Goal: Check status

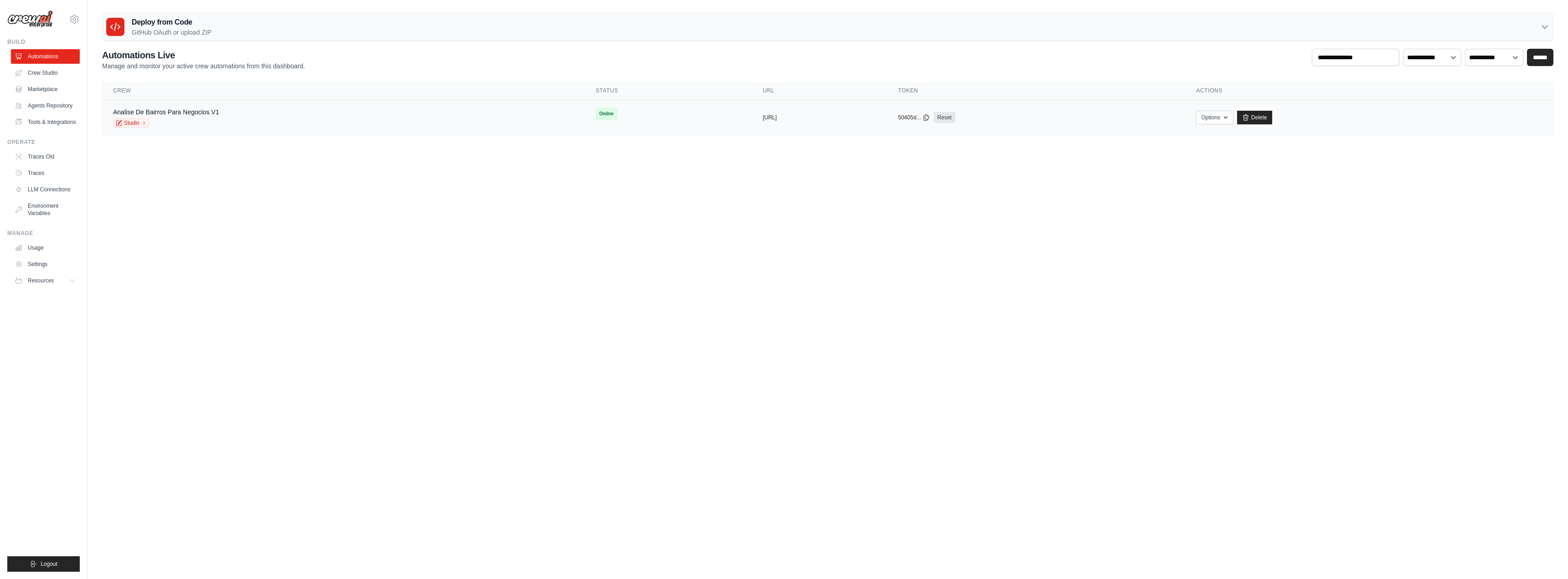
click at [169, 116] on div "Analise De Bairros Para Negocios V1" at bounding box center [166, 112] width 106 height 9
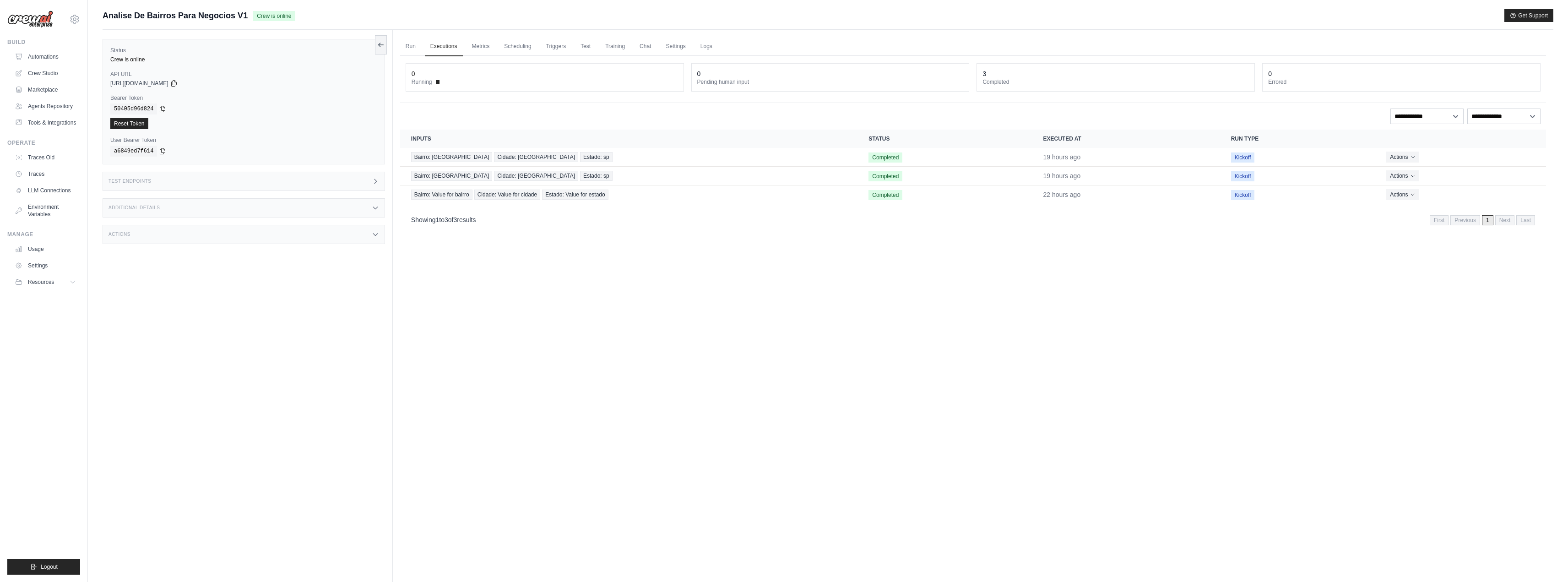
click at [185, 183] on div "Test Endpoints" at bounding box center [244, 181] width 282 height 19
click at [444, 189] on span "Get API Collection" at bounding box center [422, 186] width 45 height 7
click at [447, 205] on div "Postman API Collection" at bounding box center [447, 210] width 88 height 15
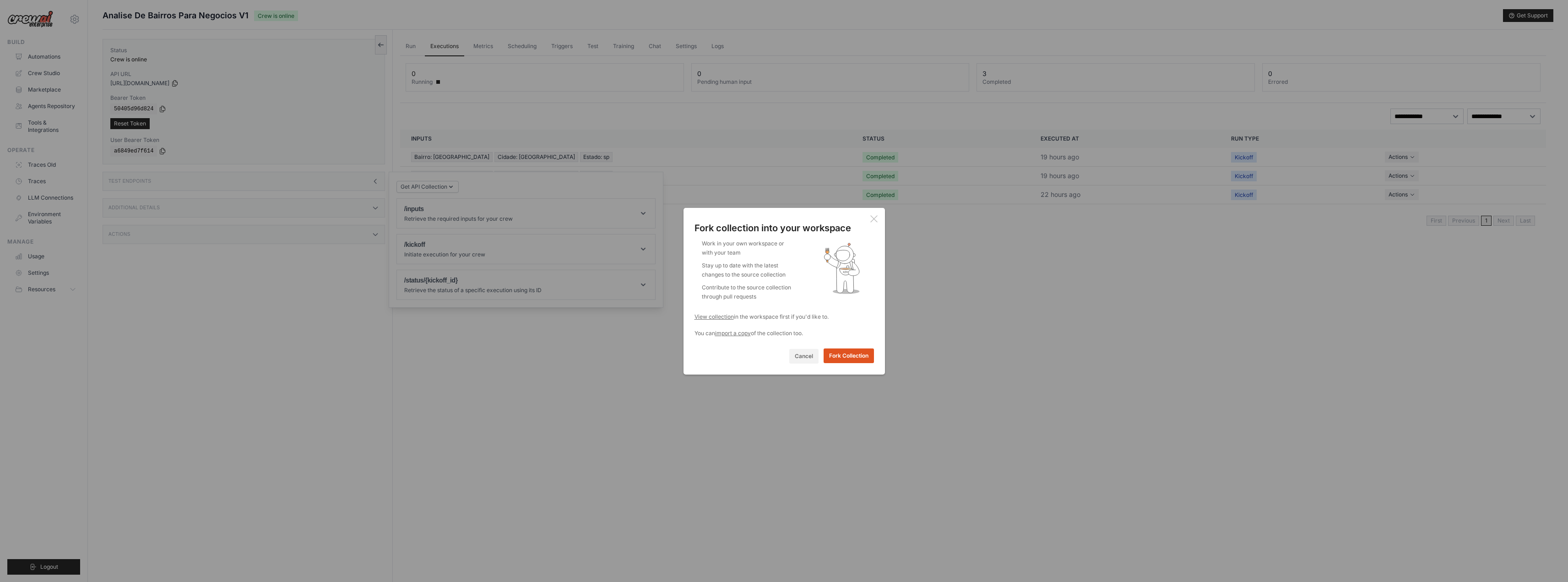
click at [841, 358] on button "Fork Collection" at bounding box center [848, 356] width 50 height 15
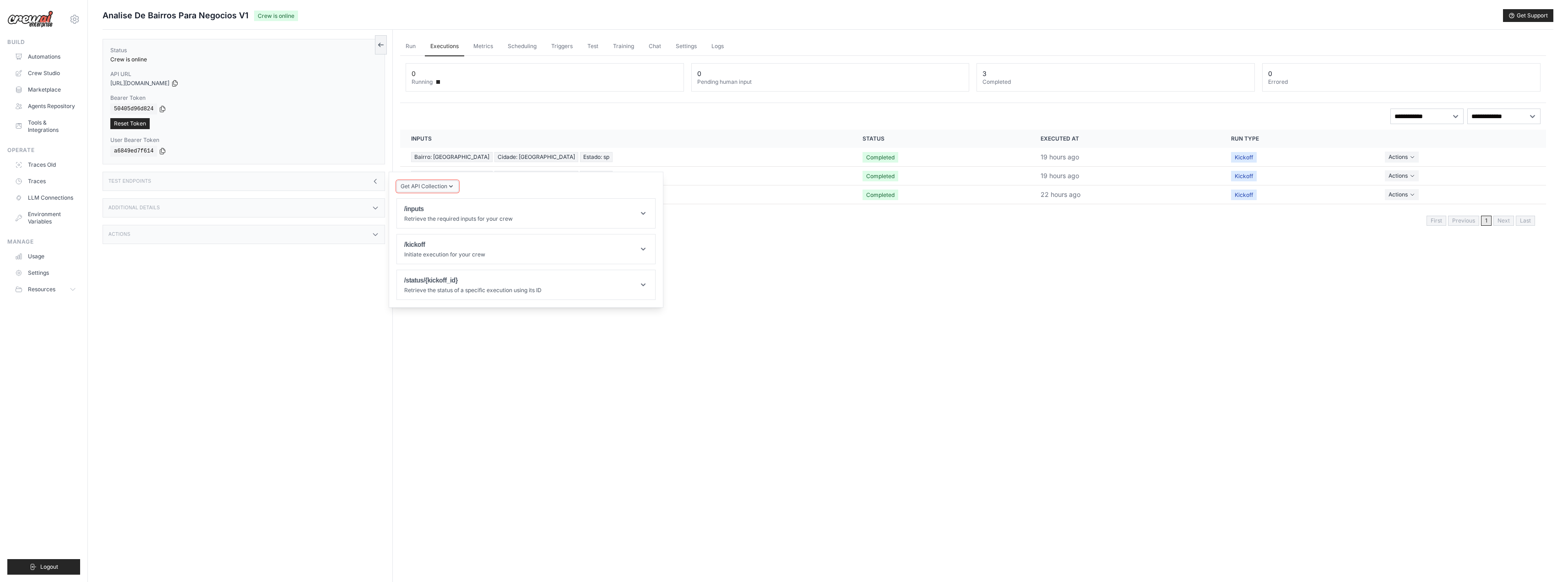
click at [437, 186] on span "Get API Collection" at bounding box center [424, 186] width 46 height 7
click at [449, 206] on div "Postman API Collection" at bounding box center [447, 212] width 88 height 15
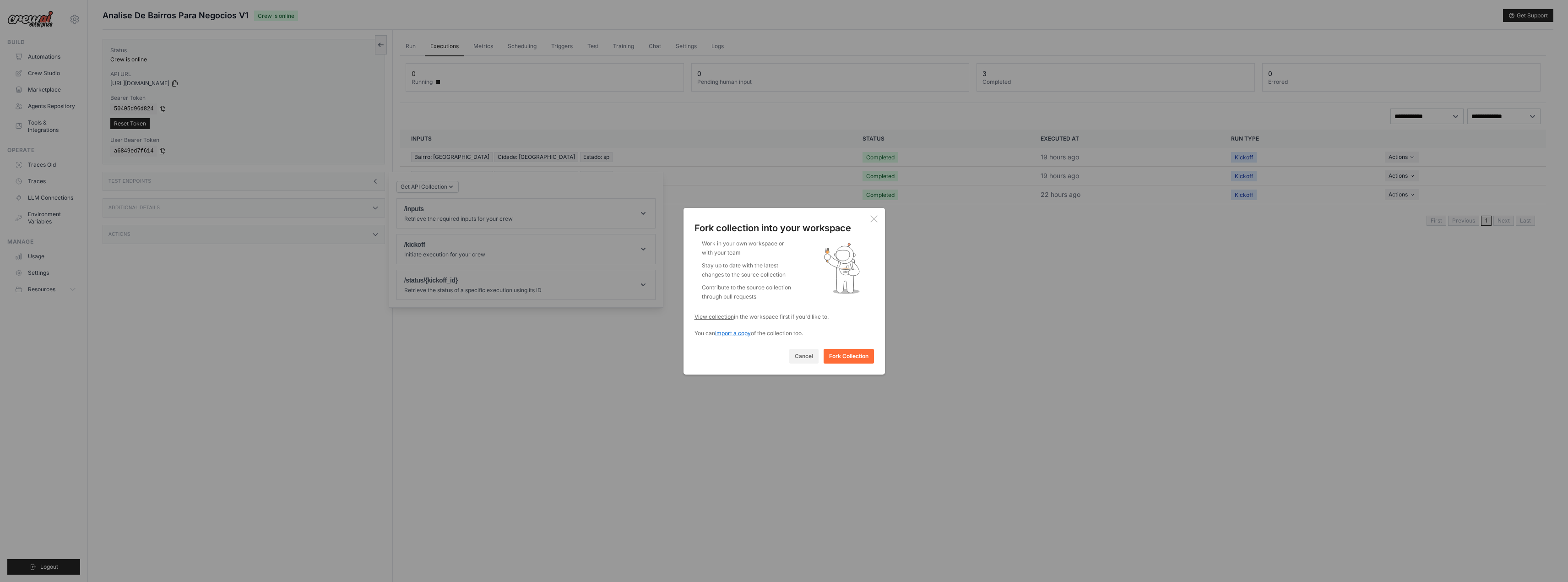
click at [727, 334] on span "import a copy" at bounding box center [733, 333] width 35 height 7
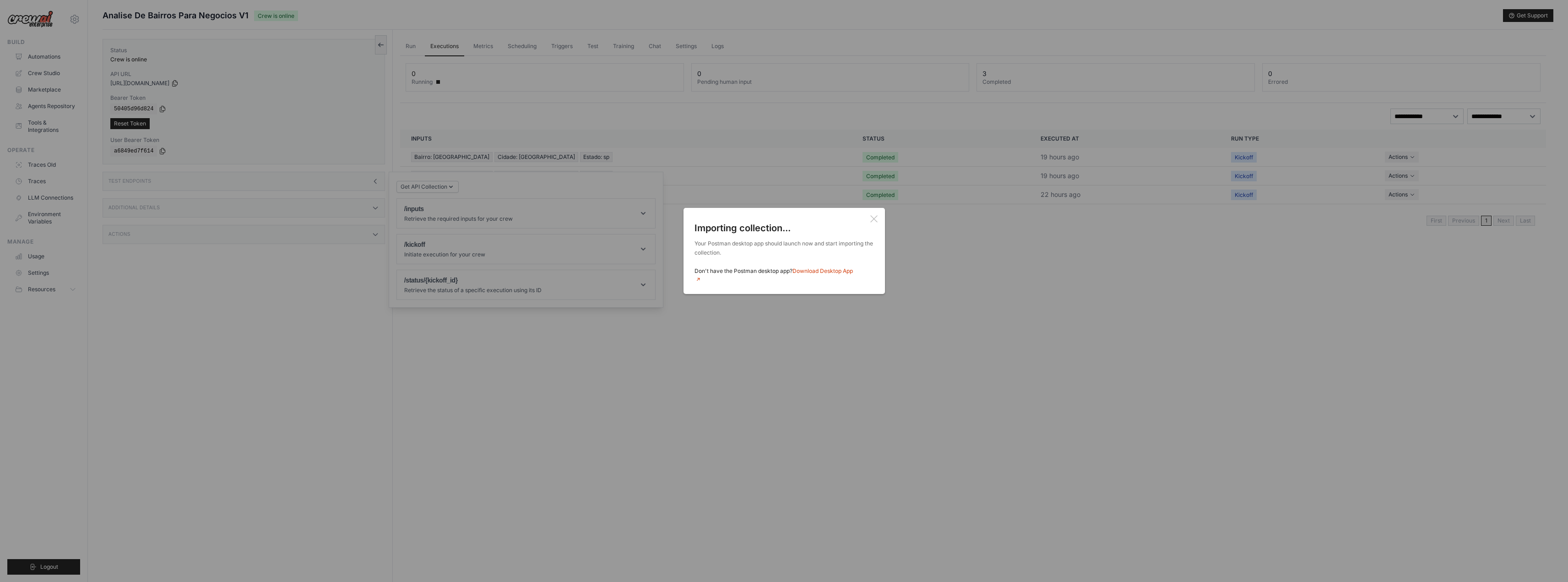
click at [810, 273] on link "Download Desktop App" at bounding box center [784, 274] width 180 height 15
click at [877, 219] on icon at bounding box center [874, 219] width 7 height 7
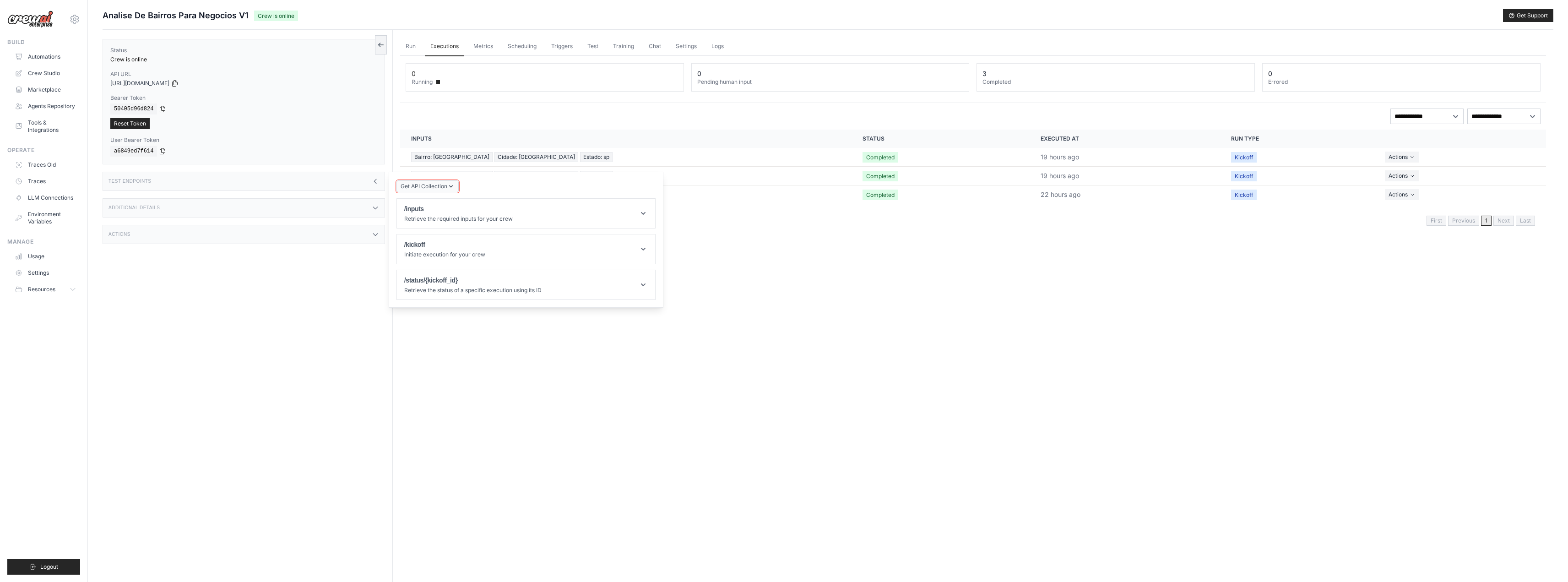
click at [437, 181] on button "Get API Collection" at bounding box center [427, 186] width 62 height 12
click at [444, 208] on div "Postman API Collection" at bounding box center [447, 212] width 88 height 15
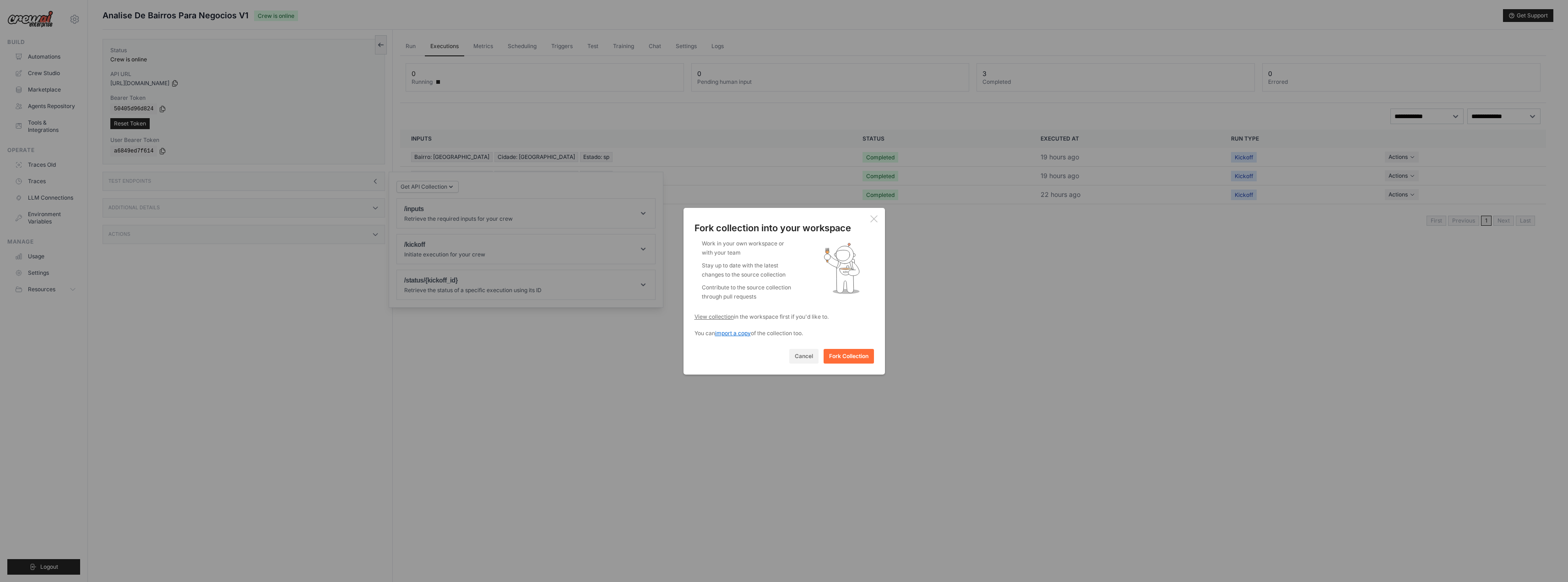
click at [734, 333] on span "import a copy" at bounding box center [733, 333] width 35 height 7
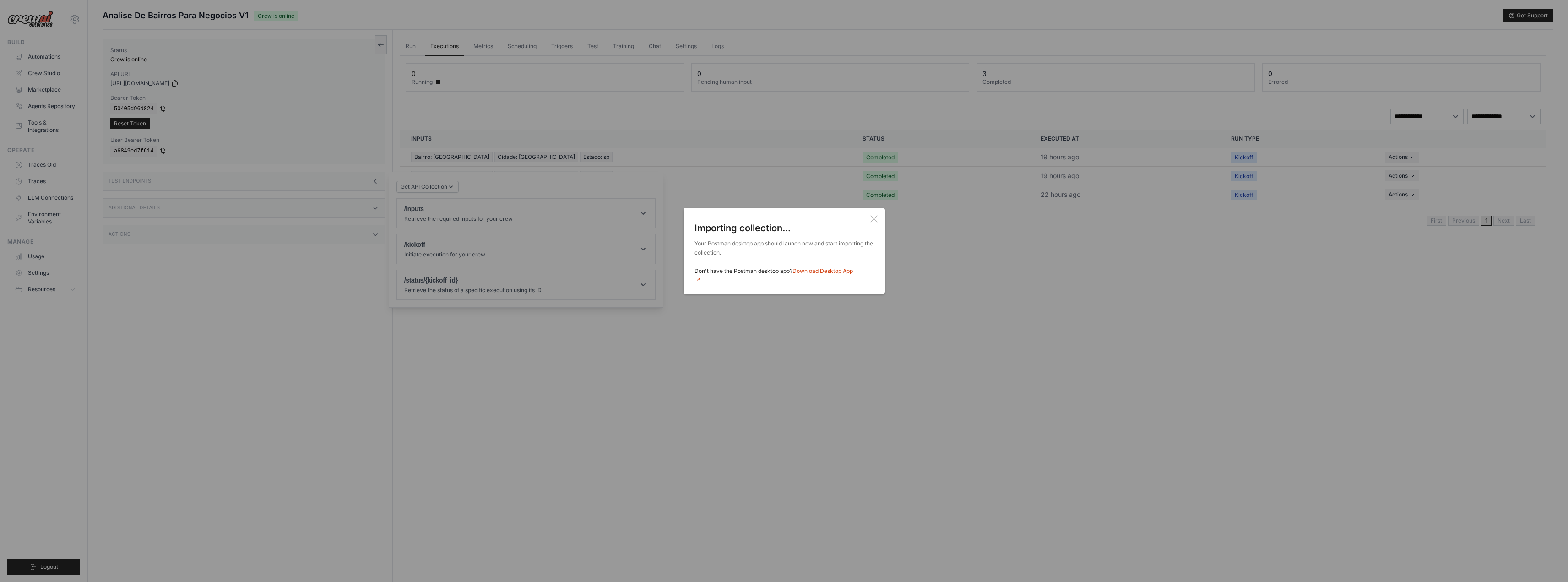
click at [217, 301] on div "Fork collection into your workspace Work in your own workspace or with your tea…" at bounding box center [784, 291] width 1568 height 582
click at [877, 218] on icon at bounding box center [874, 219] width 7 height 7
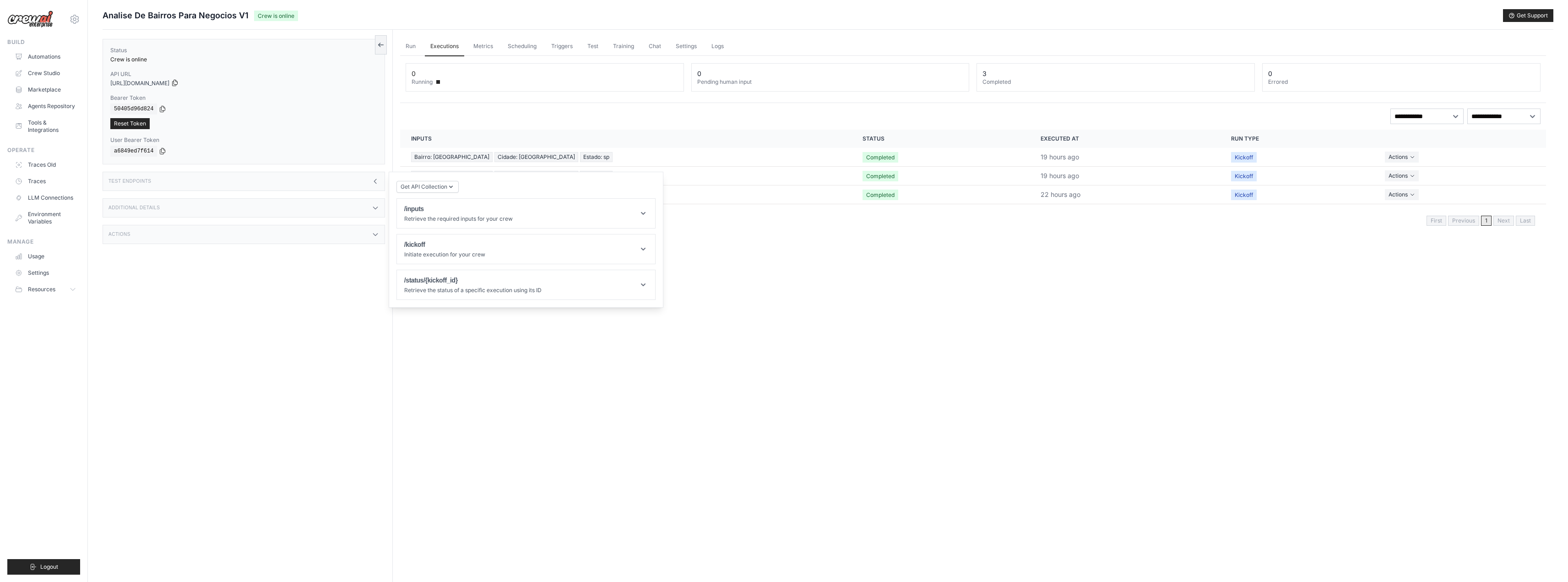
click at [178, 83] on icon at bounding box center [175, 83] width 5 height 6
click at [154, 152] on div "a6849ed7f614" at bounding box center [243, 151] width 267 height 11
click at [161, 152] on icon at bounding box center [163, 150] width 7 height 7
click at [720, 484] on div "Run Executions Metrics Scheduling Triggers Test Training Chat Settings Logs 0 R…" at bounding box center [973, 321] width 1160 height 582
click at [495, 484] on div "Run Executions Metrics Scheduling Triggers Test Training Chat Settings Logs 0 R…" at bounding box center [973, 321] width 1160 height 582
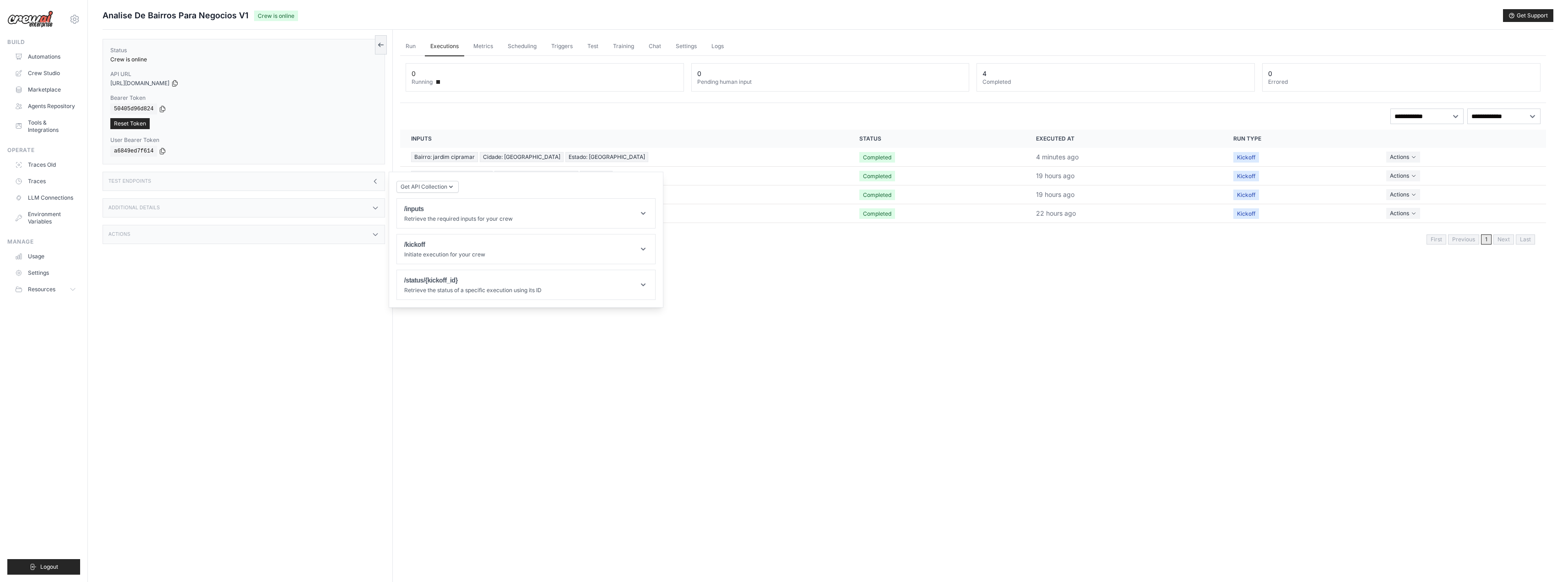
click at [691, 342] on div "Run Executions Metrics Scheduling Triggers Test Training Chat Settings Logs 0 R…" at bounding box center [973, 321] width 1160 height 582
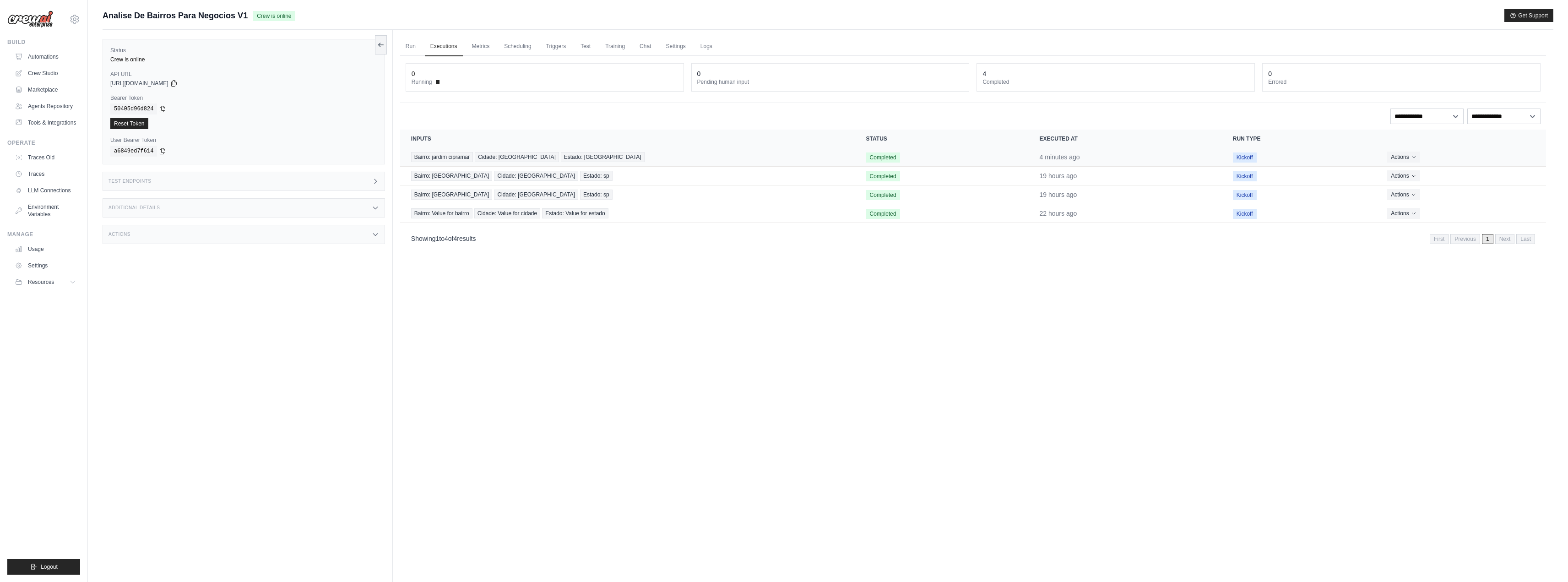
click at [619, 150] on td "Bairro: jardim cipramar Cidade: [GEOGRAPHIC_DATA] Estado: [GEOGRAPHIC_DATA]" at bounding box center [627, 157] width 455 height 19
click at [604, 156] on div "Bairro: jardim cipramar Cidade: [GEOGRAPHIC_DATA] Estado: [GEOGRAPHIC_DATA]" at bounding box center [627, 157] width 433 height 10
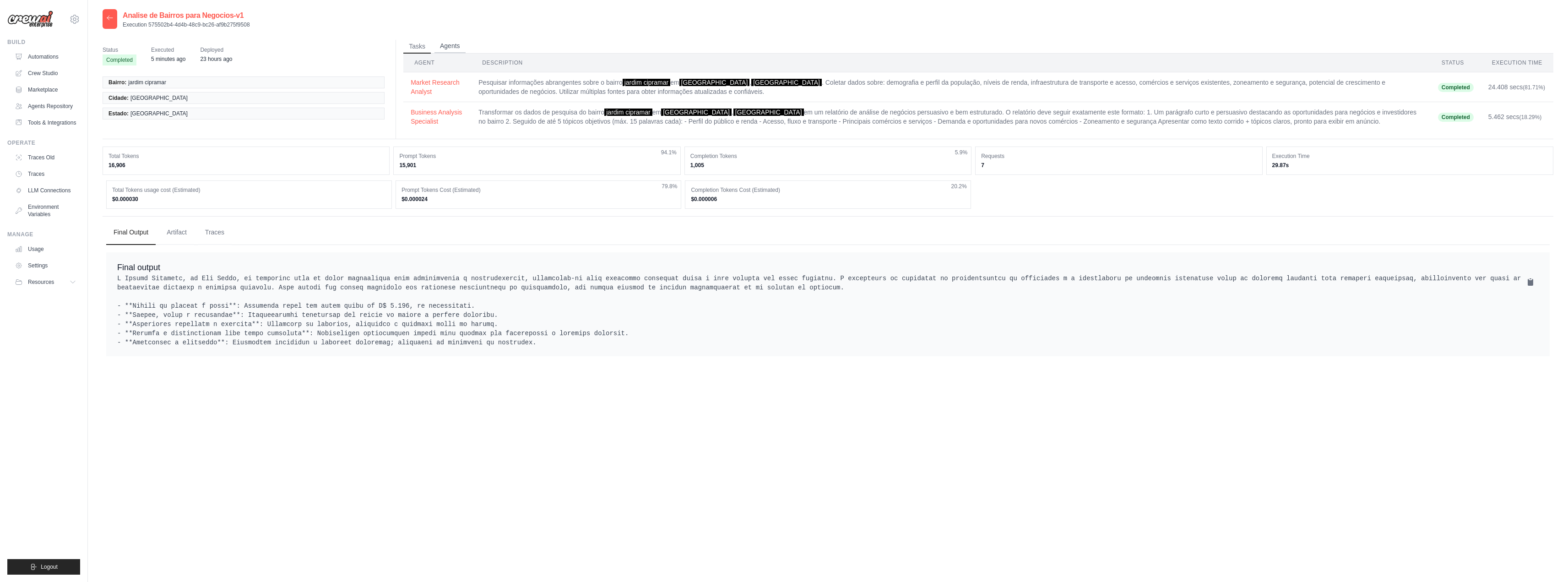
click at [460, 46] on button "Agents" at bounding box center [450, 46] width 31 height 13
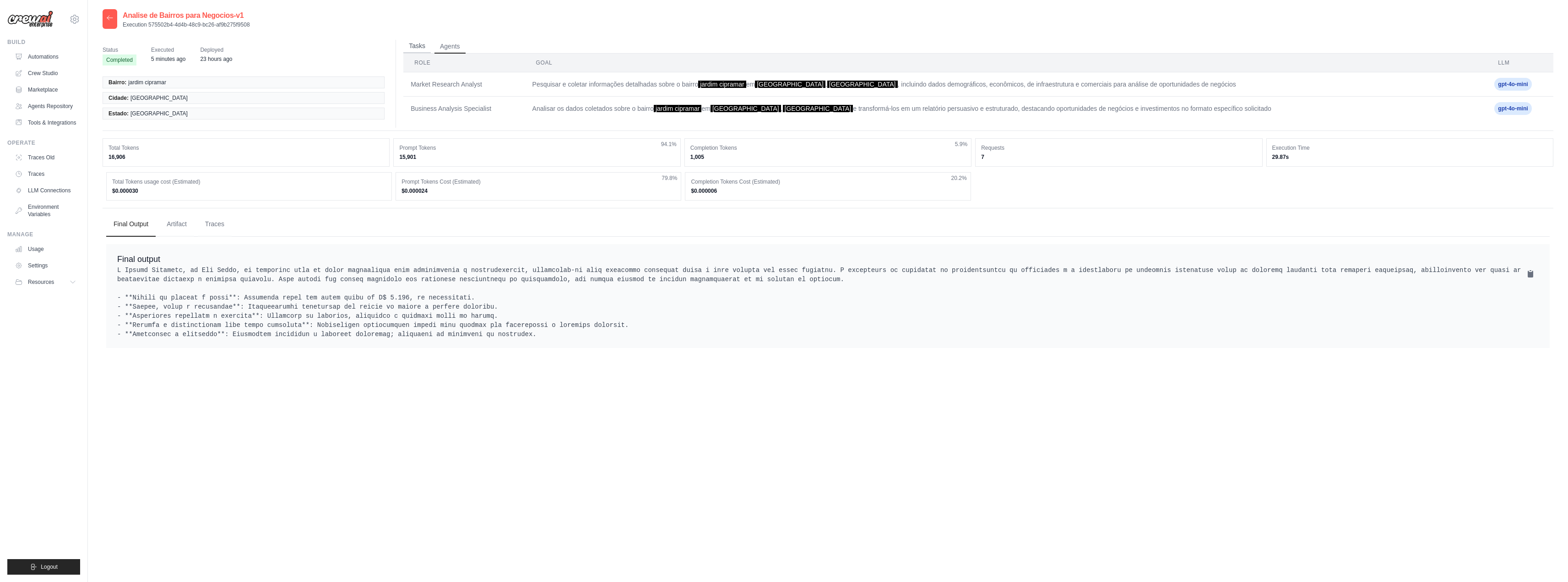
click at [406, 46] on button "Tasks" at bounding box center [417, 46] width 28 height 13
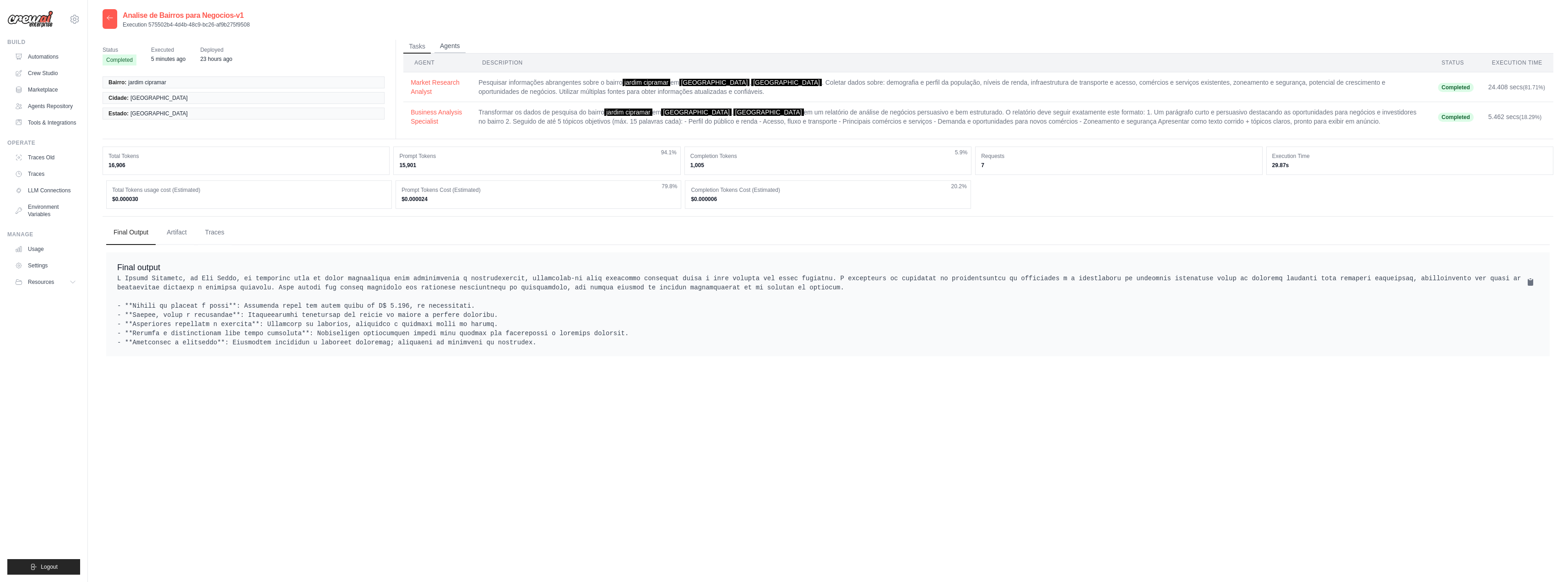
click at [438, 47] on button "Agents" at bounding box center [450, 46] width 31 height 13
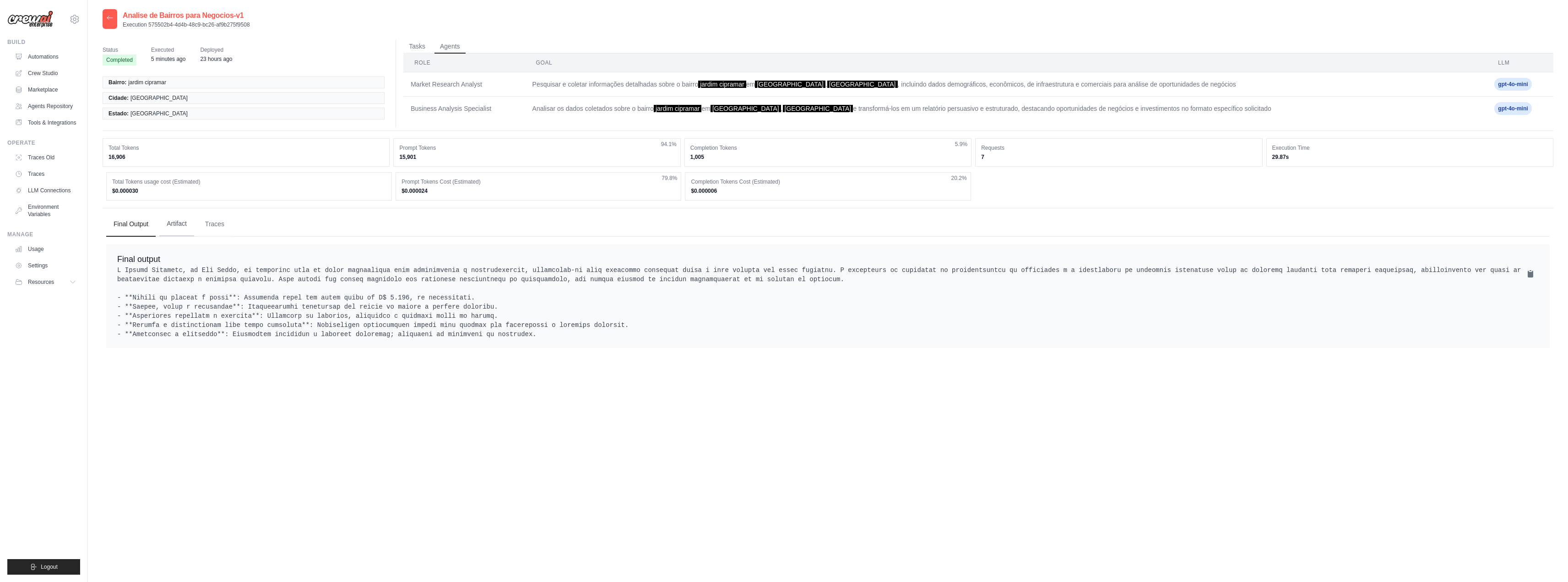
click at [175, 224] on button "Artifact" at bounding box center [177, 224] width 35 height 24
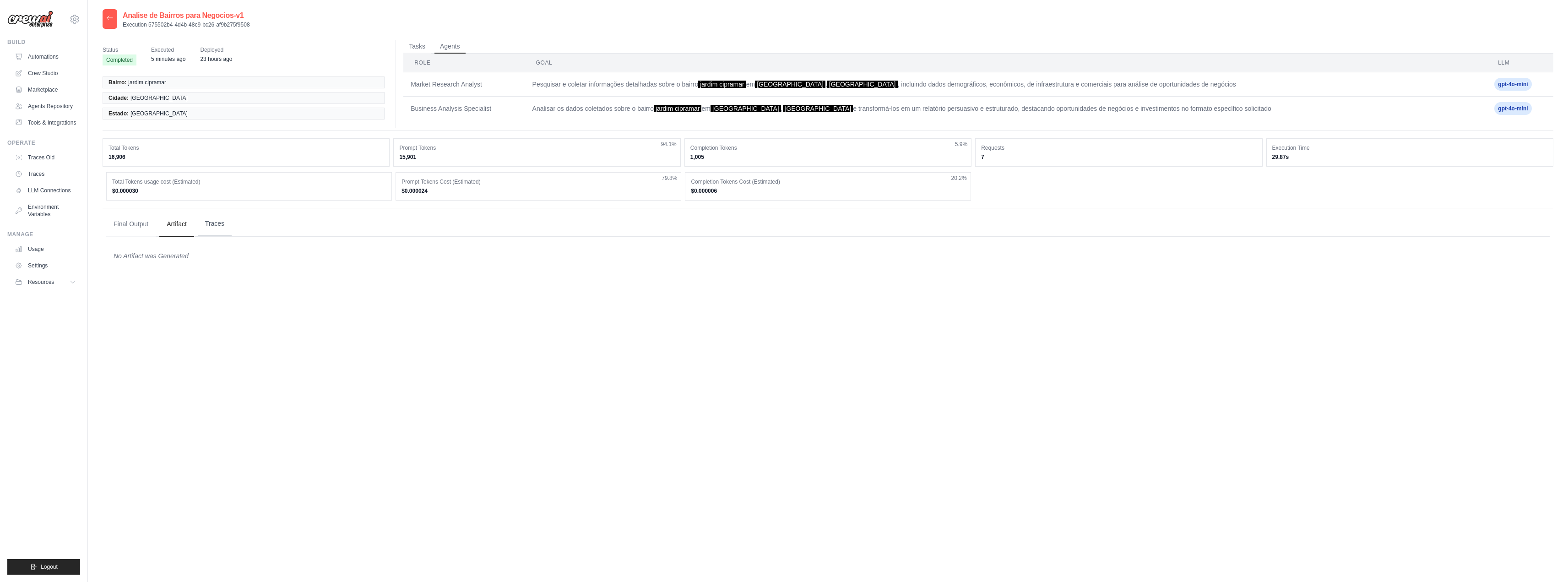
click at [223, 227] on button "Traces" at bounding box center [214, 224] width 34 height 24
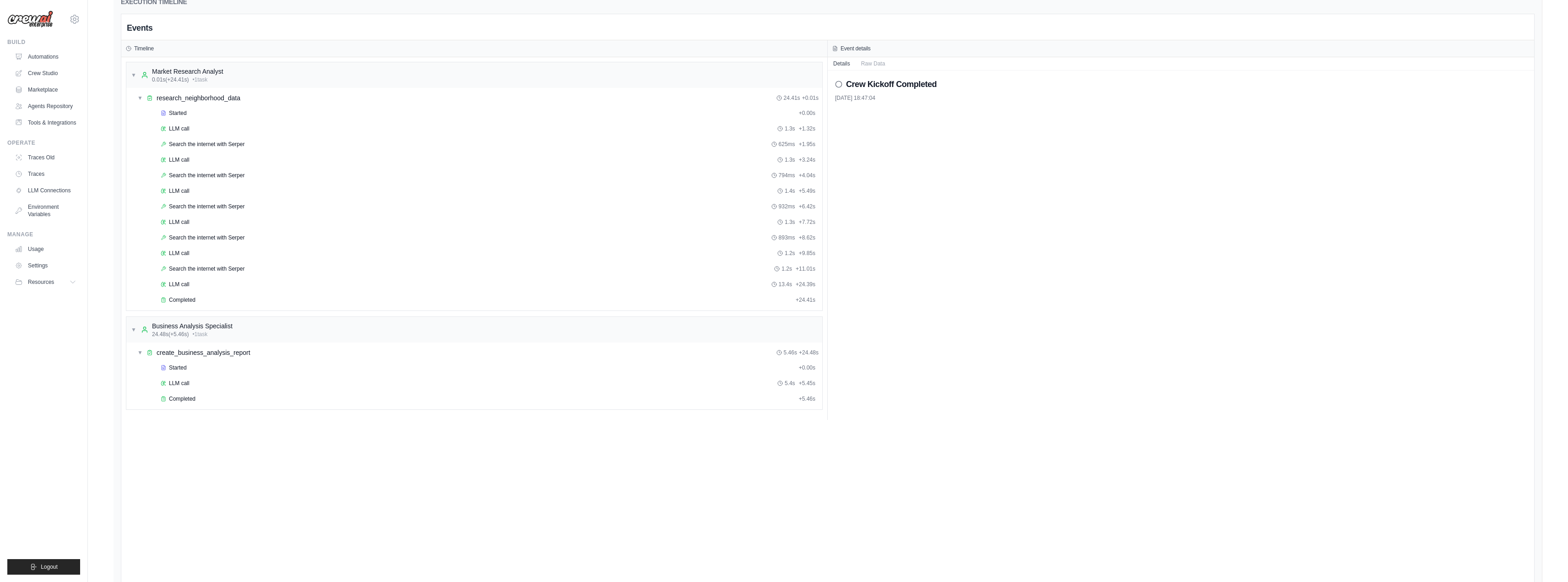
scroll to position [305, 0]
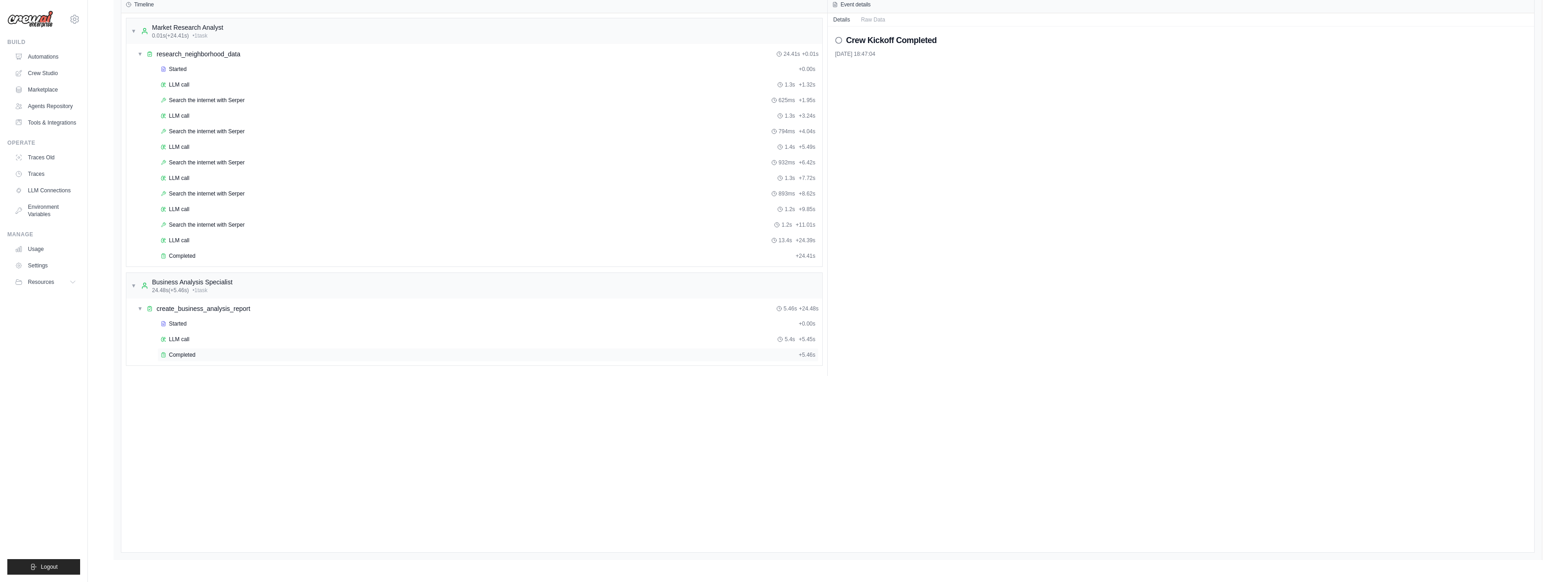
click at [178, 358] on span "Completed" at bounding box center [182, 355] width 26 height 7
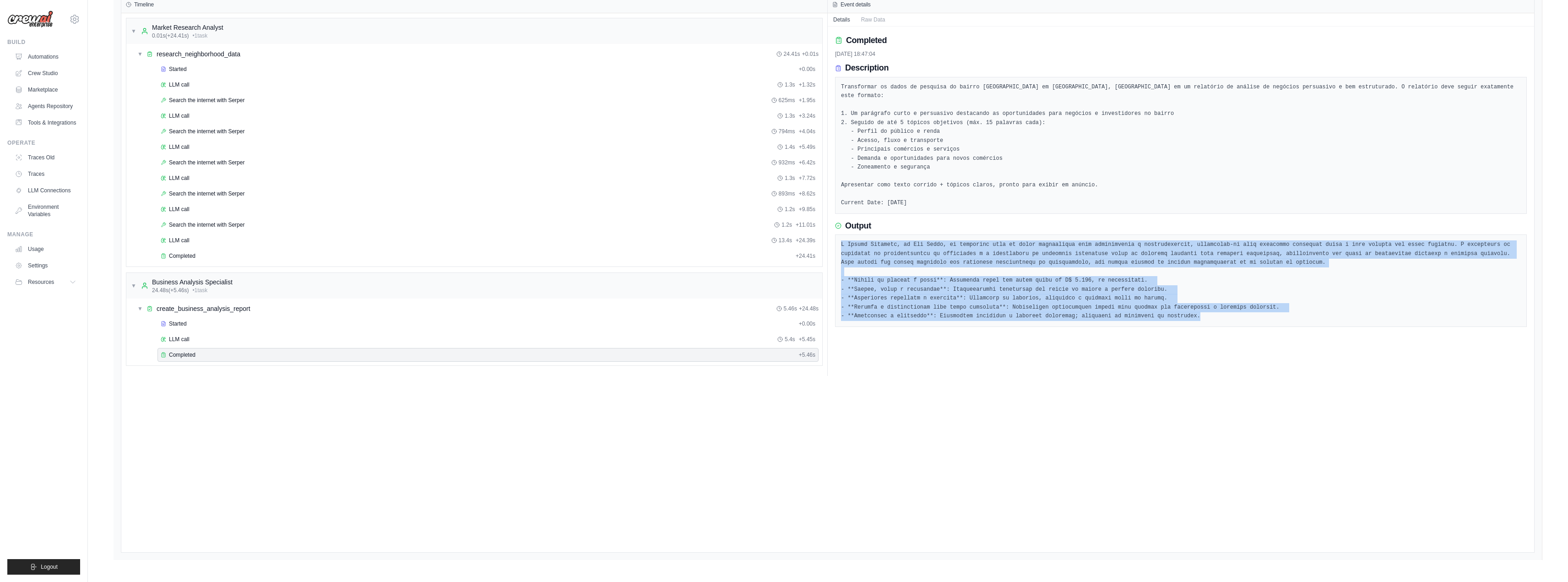
drag, startPoint x: 1142, startPoint y: 301, endPoint x: 841, endPoint y: 236, distance: 307.9
click at [841, 236] on div at bounding box center [1180, 280] width 691 height 92
copy pre "O Jardim Cipramar, em São Paulo, se posiciona como um ponto estratégico para in…"
